Goal: Communication & Community: Share content

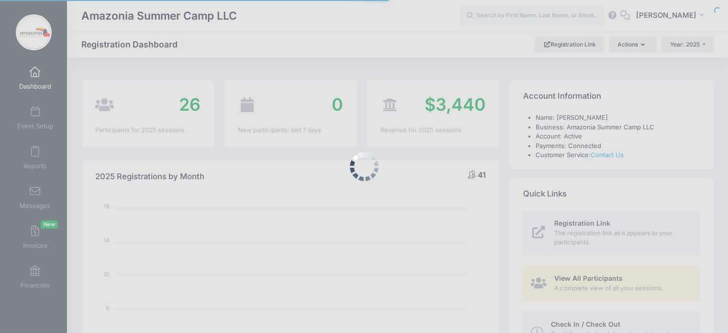
select select
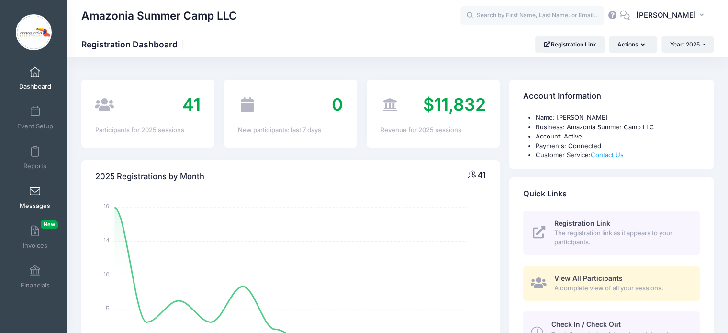
click at [36, 203] on span "Messages" at bounding box center [35, 205] width 31 height 8
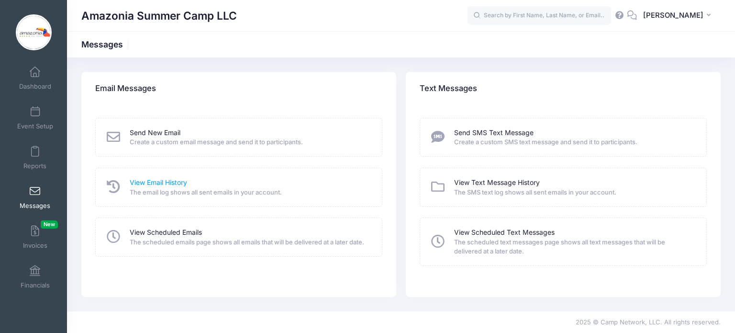
click at [136, 186] on link "View Email History" at bounding box center [158, 182] width 57 height 10
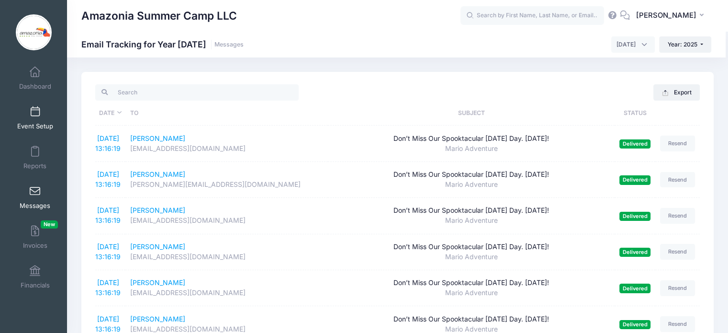
click at [31, 124] on span "Event Setup" at bounding box center [35, 126] width 36 height 8
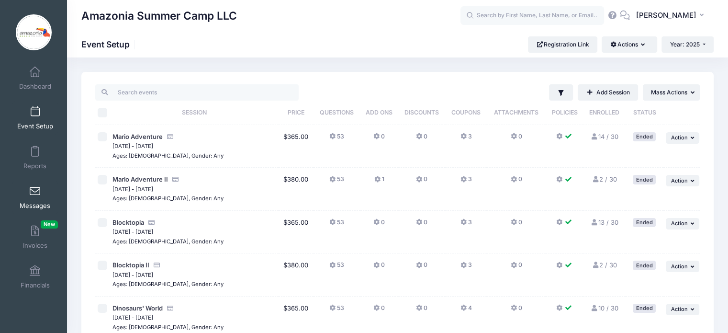
click at [35, 194] on span at bounding box center [35, 191] width 0 height 11
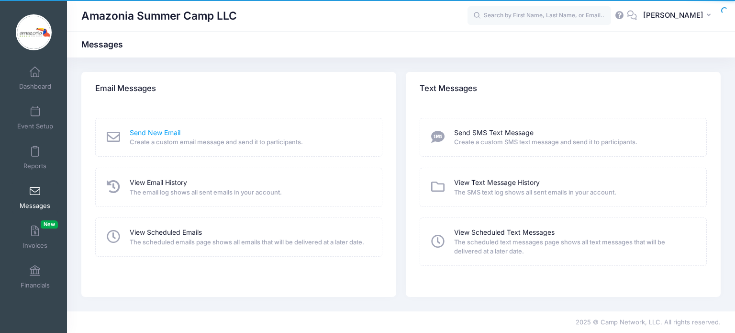
click at [170, 131] on link "Send New Email" at bounding box center [155, 133] width 51 height 10
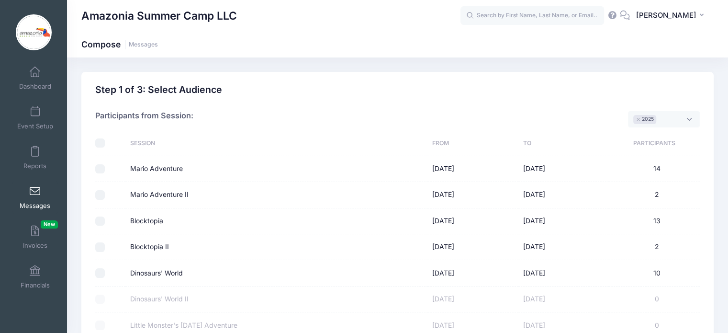
click at [100, 166] on input "Mario Adventure" at bounding box center [100, 169] width 10 height 10
checkbox input "true"
click at [98, 195] on input "Mario Adventure II" at bounding box center [100, 195] width 10 height 10
checkbox input "true"
click at [100, 222] on input "Blocktopia" at bounding box center [100, 221] width 10 height 10
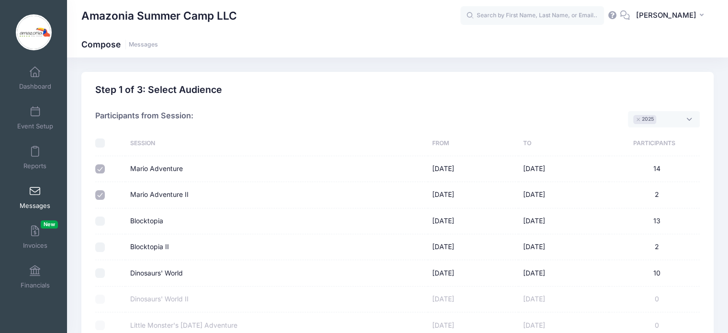
checkbox input "true"
click at [99, 244] on input "Blocktopia II" at bounding box center [100, 247] width 10 height 10
checkbox input "true"
click at [98, 275] on input "Dinosaurs' World" at bounding box center [100, 273] width 10 height 10
checkbox input "true"
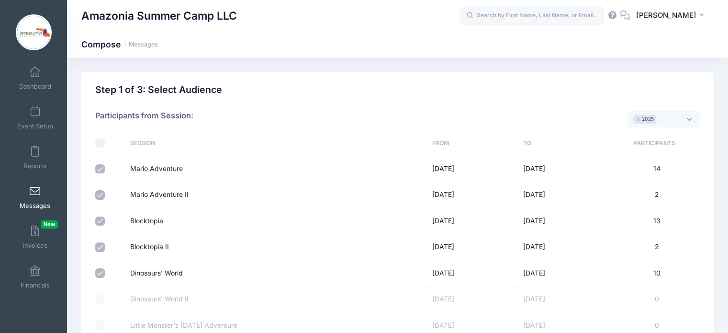
click at [303, 227] on td "Blocktopia" at bounding box center [276, 221] width 302 height 26
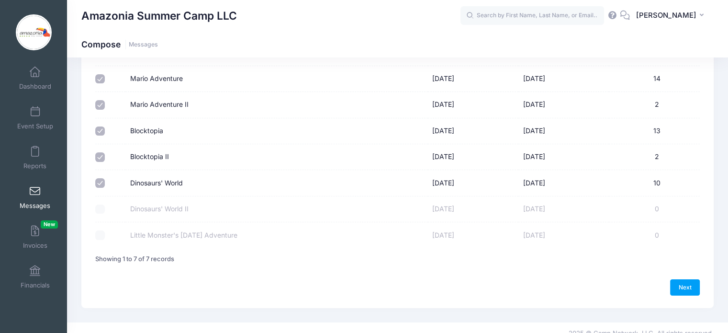
scroll to position [100, 0]
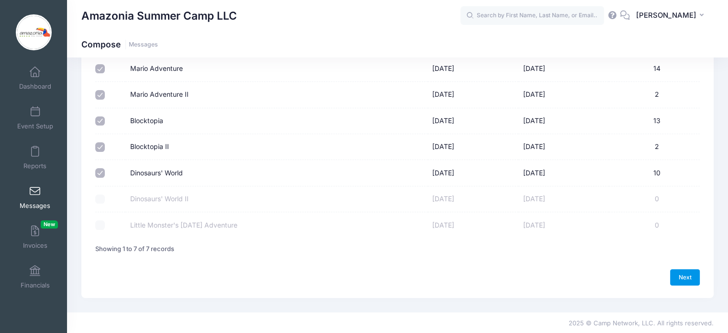
click at [685, 275] on link "Next" at bounding box center [685, 277] width 30 height 16
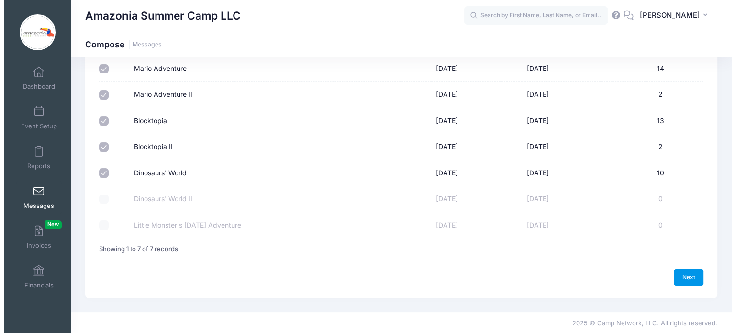
select select "50"
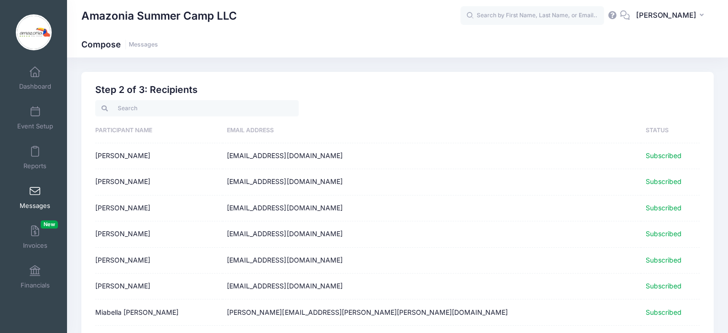
click at [532, 317] on td "[PERSON_NAME][EMAIL_ADDRESS][PERSON_NAME][PERSON_NAME][DOMAIN_NAME]" at bounding box center [431, 312] width 419 height 26
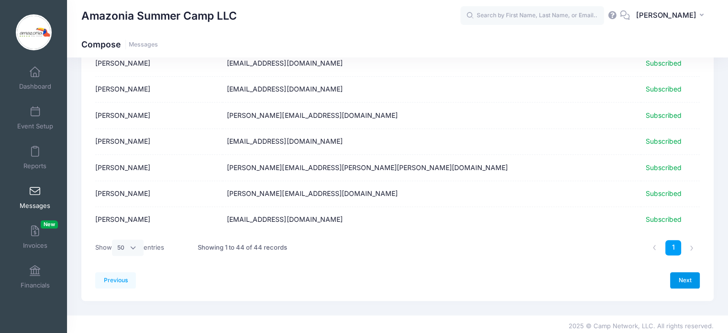
click at [680, 278] on link "Next" at bounding box center [685, 280] width 30 height 16
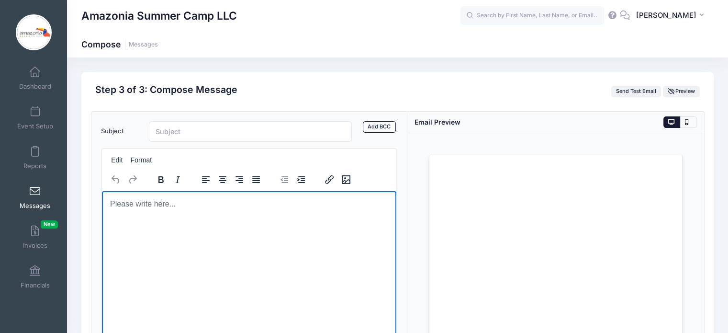
click at [147, 202] on body "Rich Text Area. Press ALT-0 for help." at bounding box center [248, 203] width 279 height 11
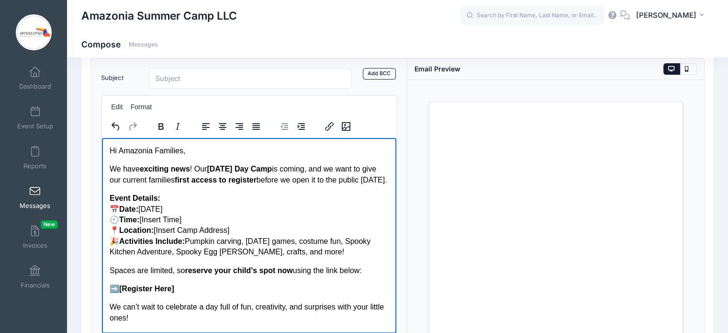
click at [274, 179] on p "We have exciting news ! Our [DATE] Day Camp is coming, and we want to give our …" at bounding box center [248, 174] width 279 height 22
click at [152, 185] on p "We have exciting news ! Our [DATE] Day Camp is coming, and we want to give our …" at bounding box center [248, 174] width 279 height 22
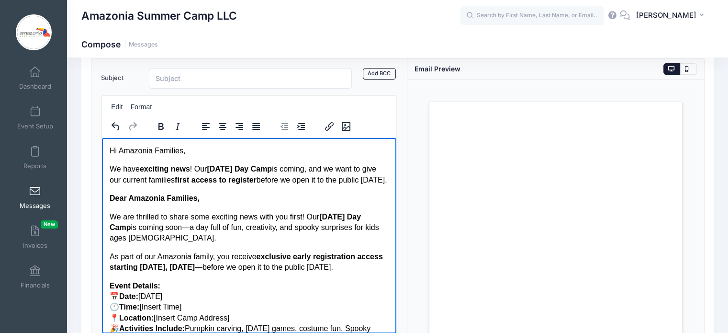
drag, startPoint x: 178, startPoint y: 193, endPoint x: 109, endPoint y: 168, distance: 74.0
click at [109, 168] on p "We have exciting news ! Our [DATE] Day Camp is coming, and we want to give our …" at bounding box center [248, 174] width 279 height 22
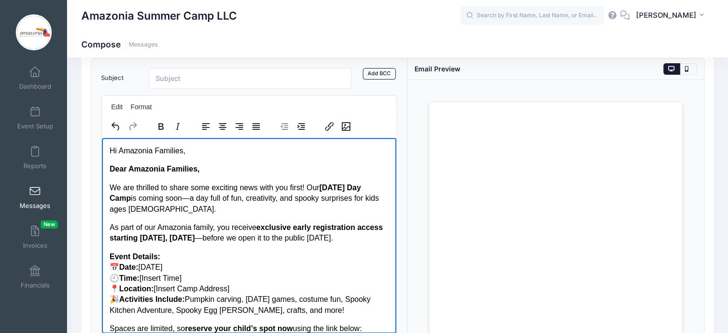
click at [110, 184] on p "We are thrilled to share some exciting news with you first! Our [DATE] Day Camp…" at bounding box center [248, 198] width 279 height 32
drag, startPoint x: 189, startPoint y: 153, endPoint x: 105, endPoint y: 155, distance: 83.8
click at [105, 155] on html "Hi Amazonia Families, Dear Amazonia Families, We are thrilled to share some exc…" at bounding box center [248, 286] width 295 height 299
click at [109, 168] on strong "Dear Amazonia Families," at bounding box center [154, 168] width 90 height 8
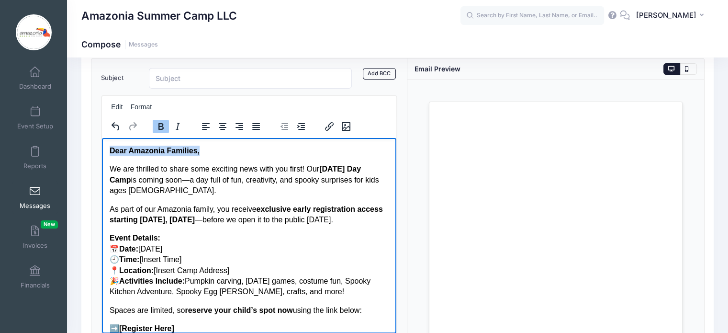
drag, startPoint x: 203, startPoint y: 152, endPoint x: 108, endPoint y: 144, distance: 95.0
click at [108, 144] on html "Dear Amazonia Families, We are thrilled to share some exciting news with you fi…" at bounding box center [248, 277] width 295 height 280
click at [160, 123] on icon "Bold" at bounding box center [160, 126] width 5 height 7
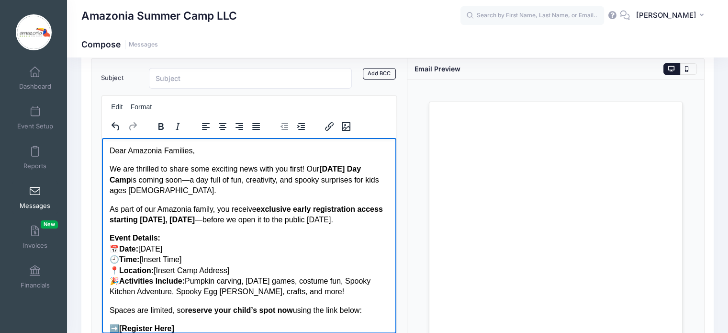
click at [242, 163] on body "Dear Amazonia Families, We are thrilled to share some exciting news with you fi…" at bounding box center [248, 277] width 279 height 265
click at [189, 178] on p "We are thrilled to share some exciting news with you first! Our [DATE] Day Camp…" at bounding box center [248, 179] width 279 height 32
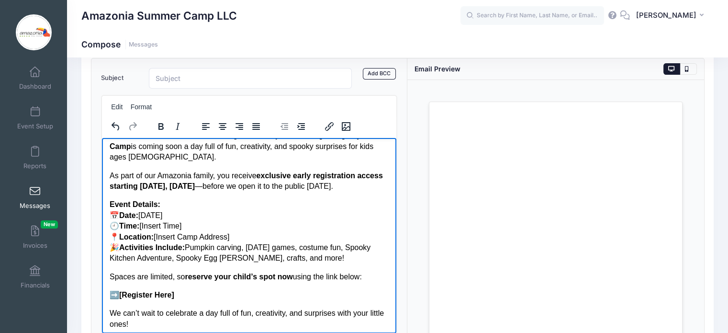
scroll to position [34, 0]
click at [244, 184] on p "As part of our Amazonia family, you receive exclusive early registration access…" at bounding box center [248, 180] width 279 height 22
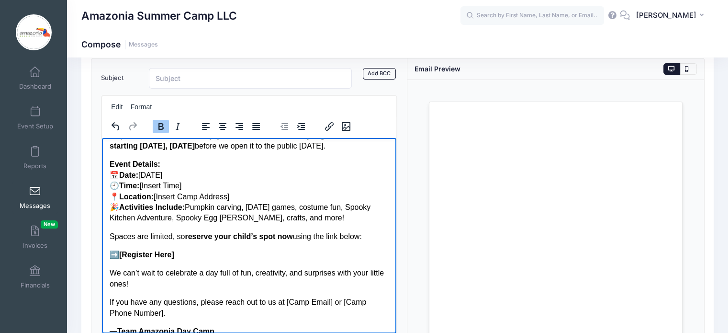
scroll to position [75, 0]
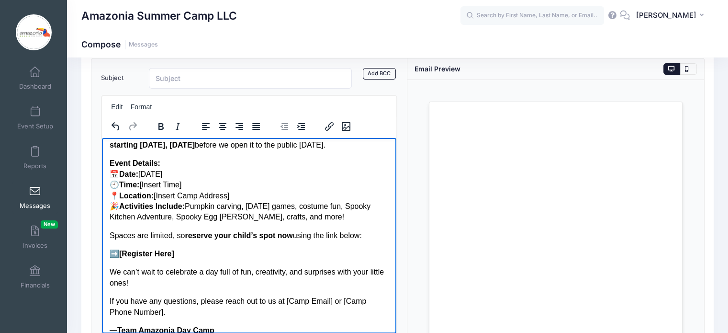
click at [186, 192] on p "Event Details: 📅 Date: [DATE] 🕘 Time: [Insert Time] 📍 Location: [Insert Camp Ad…" at bounding box center [248, 189] width 279 height 64
click at [232, 206] on p "Event Details: 📅 Date: [DATE] 🕘 Time: 9:00 to 4:00 pm 📍 Location: [Insert Camp …" at bounding box center [248, 189] width 279 height 64
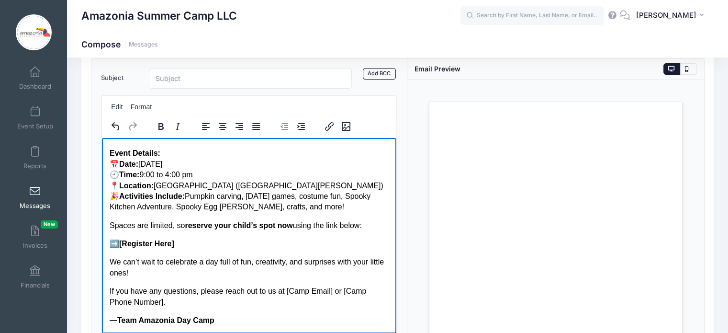
scroll to position [95, 0]
click at [178, 245] on p "➡️ [Register Here]" at bounding box center [248, 243] width 279 height 11
click at [166, 303] on p "If you have any questions, please reach out to us at [Camp Email] or [Camp Phon…" at bounding box center [248, 296] width 279 height 22
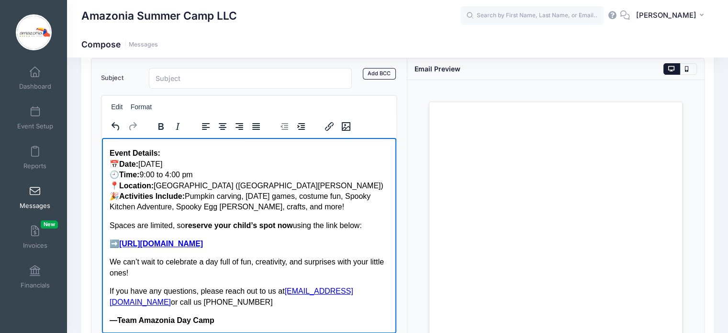
click at [117, 322] on strong "—Team Amazonia Day Camp" at bounding box center [161, 319] width 105 height 8
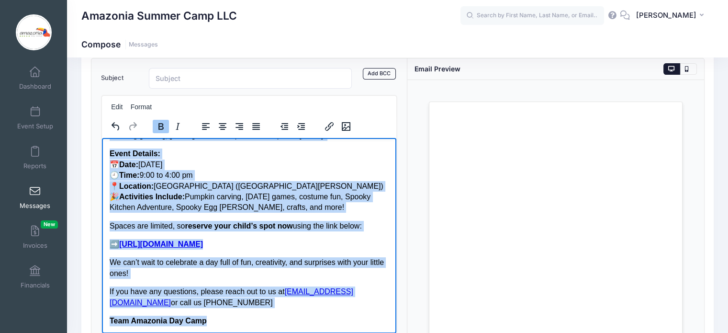
scroll to position [0, 0]
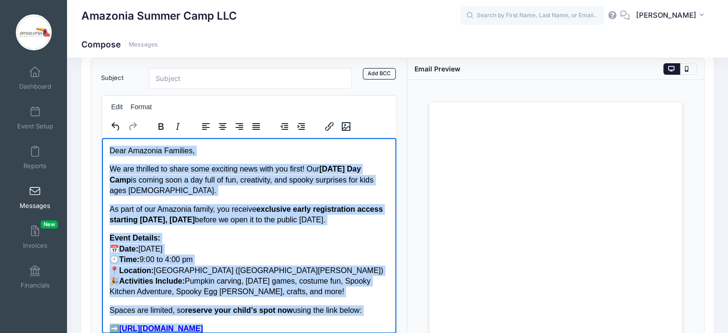
drag, startPoint x: 212, startPoint y: 322, endPoint x: 105, endPoint y: 134, distance: 216.2
click at [105, 137] on html "Dear Amazonia Families, We are thrilled to share some exciting news with you fi…" at bounding box center [248, 277] width 295 height 280
copy body "Dear Amazonia Families, We are thrilled to share some exciting news with you fi…"
click at [258, 126] on icon "Justify" at bounding box center [256, 126] width 8 height 7
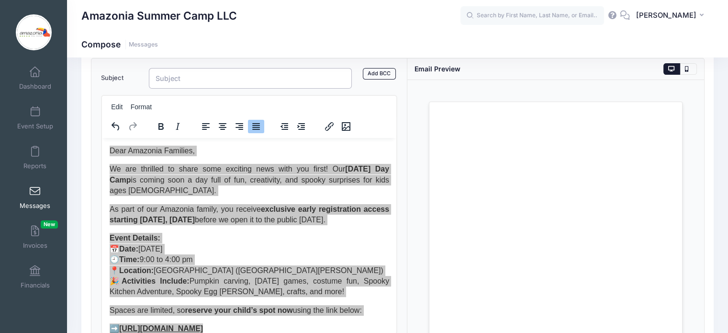
click at [264, 81] on input "Subject" at bounding box center [250, 78] width 203 height 21
paste input "🎃 Exclusive Early Access: [DATE] Day Camp Registration Opens [DATE]!"
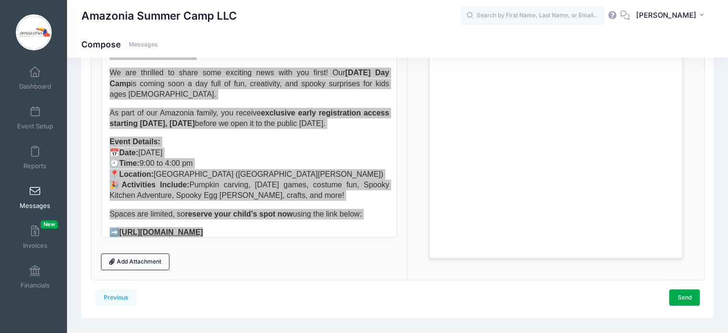
scroll to position [170, 0]
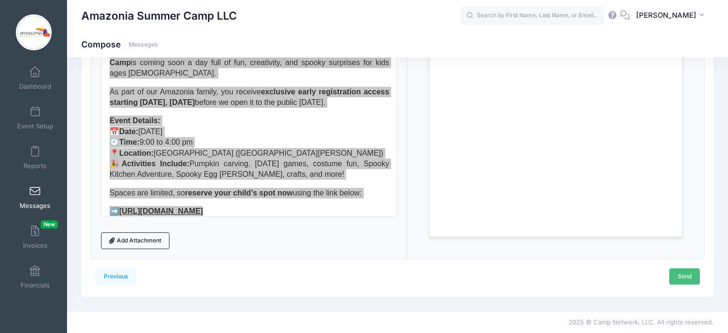
type input "🎃 Exclusive Early Access: [DATE] Day Camp Registration Opens [DATE]!"
click at [679, 276] on link "Send" at bounding box center [684, 276] width 31 height 16
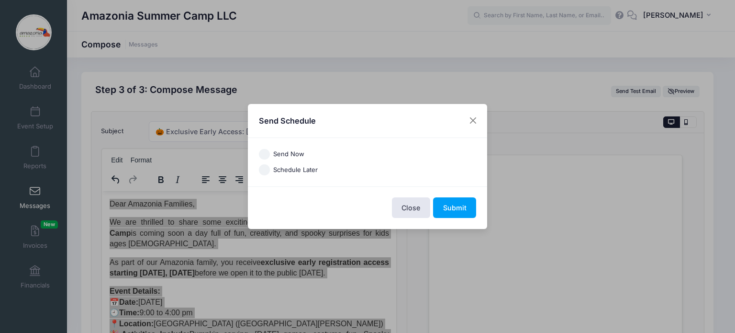
click at [263, 158] on input "Send Now" at bounding box center [264, 154] width 11 height 11
radio input "true"
click at [455, 211] on button "Submit" at bounding box center [454, 207] width 43 height 21
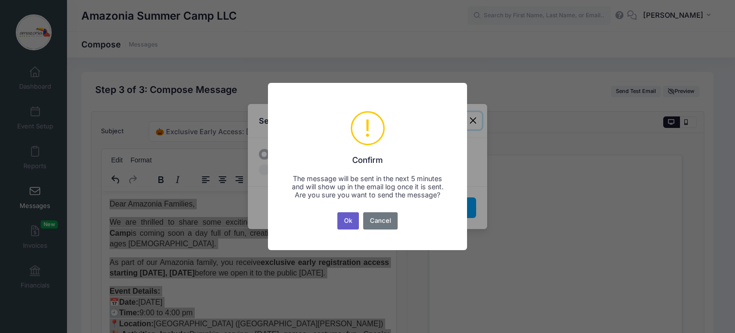
click at [348, 229] on button "Ok" at bounding box center [348, 220] width 22 height 17
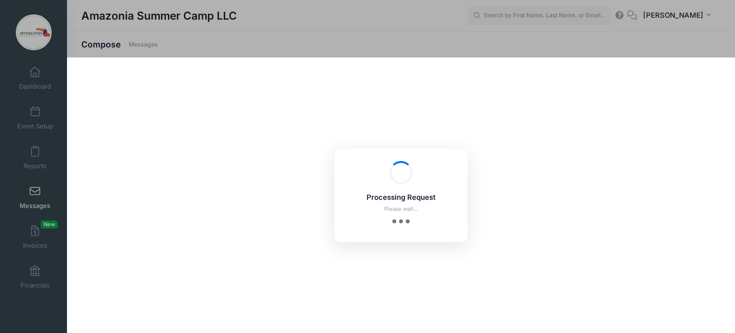
click at [499, 101] on div "Processing Request Please wait... Processing Request Please wait... Processing …" at bounding box center [401, 194] width 668 height 275
click at [190, 188] on div "Processing Request Please wait... Processing Request Please wait... Processing …" at bounding box center [401, 194] width 668 height 275
click at [676, 255] on div "Processing Request Please wait... Processing Request Please wait... Processing …" at bounding box center [401, 194] width 668 height 275
click at [555, 209] on div "Processing Request Please wait... Processing Request Please wait... Processing …" at bounding box center [401, 194] width 668 height 275
click at [636, 206] on div "Processing Request Please wait... Processing Request Please wait... Processing …" at bounding box center [401, 194] width 668 height 275
